Goal: Navigation & Orientation: Find specific page/section

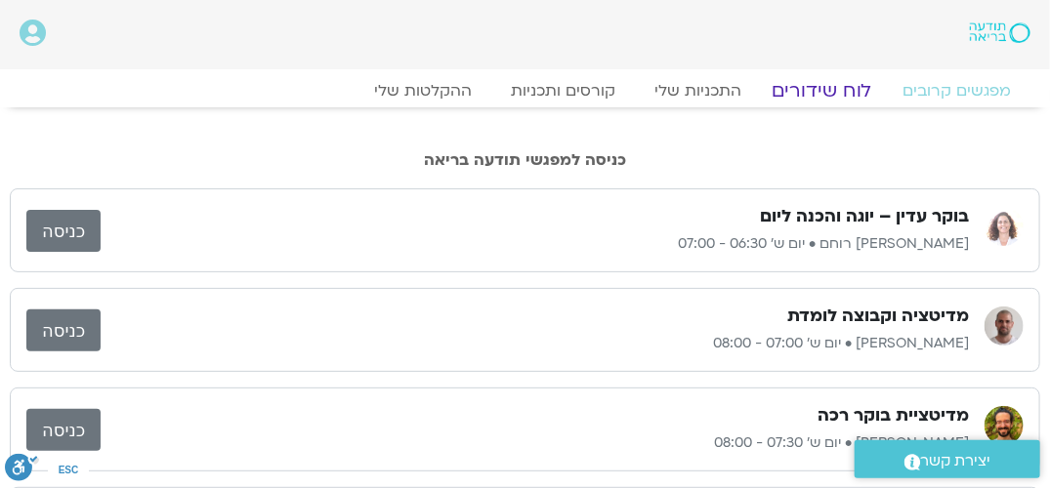
click at [837, 93] on link "לוח שידורים" at bounding box center [822, 90] width 146 height 23
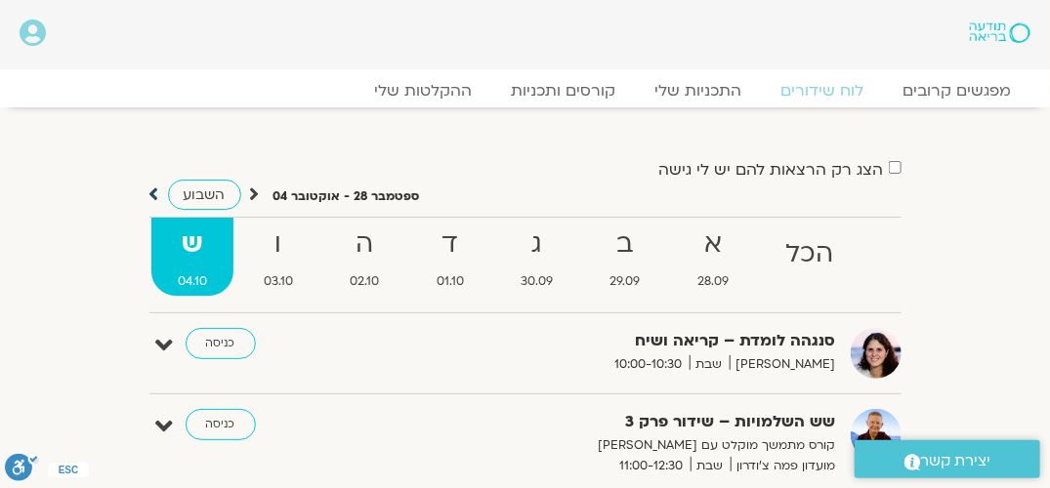
click at [152, 195] on icon at bounding box center [154, 195] width 10 height 20
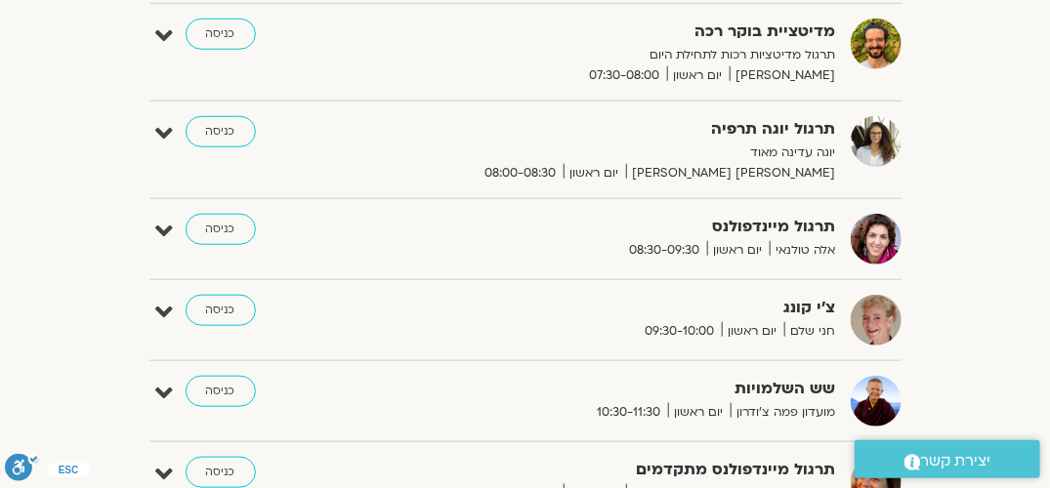
scroll to position [391, 0]
